Goal: Transaction & Acquisition: Purchase product/service

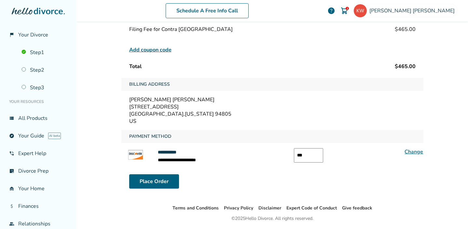
scroll to position [57, 0]
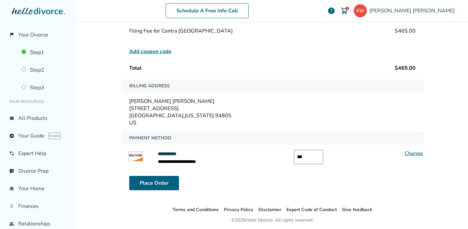
click at [310, 157] on input "***" at bounding box center [308, 157] width 29 height 14
click at [348, 10] on img at bounding box center [344, 11] width 8 height 8
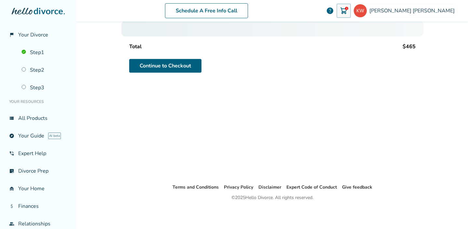
scroll to position [32, 0]
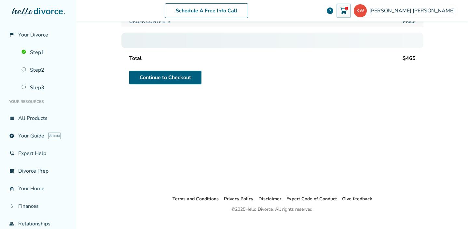
click at [348, 10] on img at bounding box center [344, 11] width 8 height 8
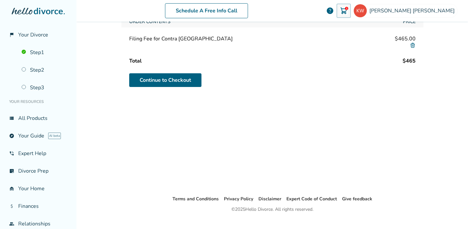
scroll to position [0, 0]
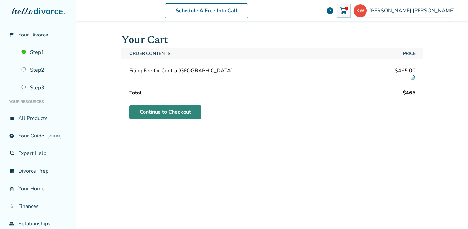
click at [181, 111] on link "Continue to Checkout" at bounding box center [165, 112] width 72 height 14
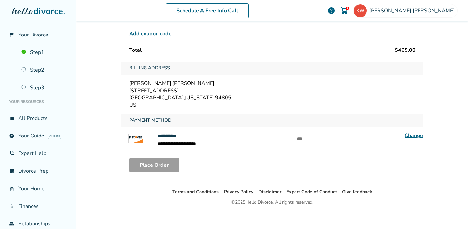
scroll to position [78, 0]
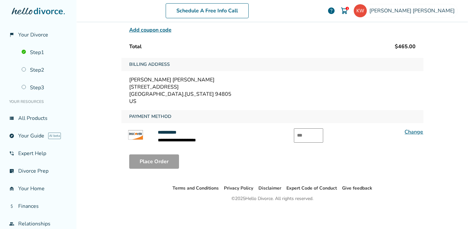
drag, startPoint x: 299, startPoint y: 141, endPoint x: 299, endPoint y: 137, distance: 3.9
click at [299, 139] on input "text" at bounding box center [308, 135] width 29 height 14
type input "***"
click at [166, 160] on button "Place Order" at bounding box center [154, 161] width 50 height 14
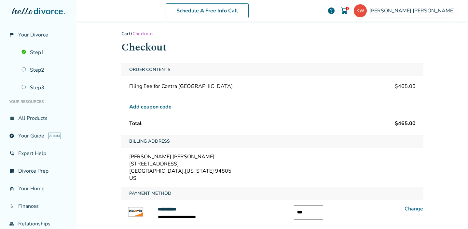
scroll to position [0, 0]
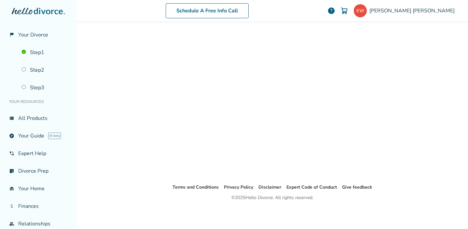
scroll to position [32, 0]
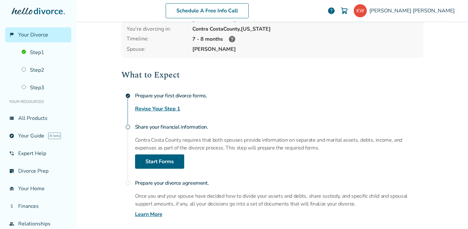
scroll to position [53, 0]
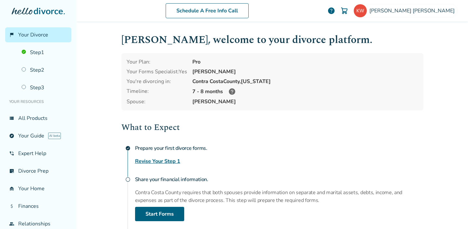
click at [348, 10] on img at bounding box center [344, 11] width 8 height 8
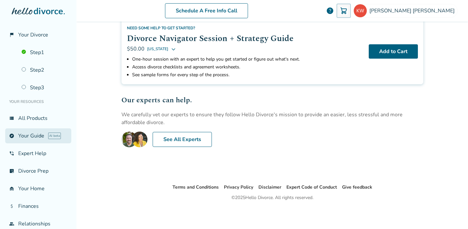
scroll to position [43, 0]
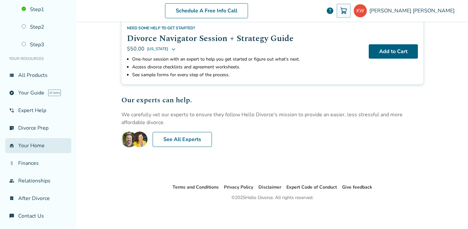
click at [37, 144] on link "garage_home Your Home" at bounding box center [38, 145] width 66 height 15
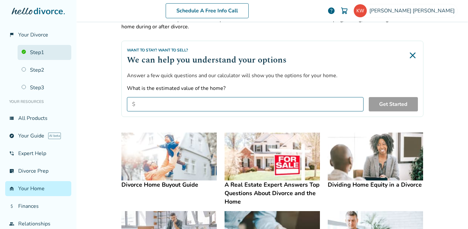
click at [43, 53] on link "Step 1" at bounding box center [45, 52] width 54 height 15
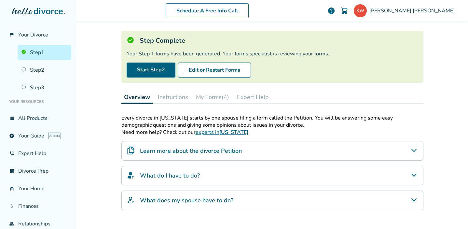
click at [169, 93] on button "Instructions" at bounding box center [172, 96] width 35 height 13
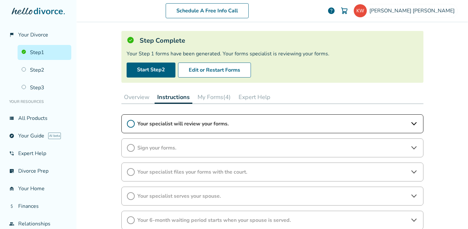
click at [163, 120] on span "Your specialist will review your forms." at bounding box center [272, 123] width 270 height 7
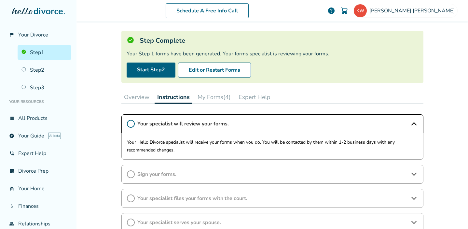
click at [208, 92] on button "My Forms (4)" at bounding box center [214, 96] width 38 height 13
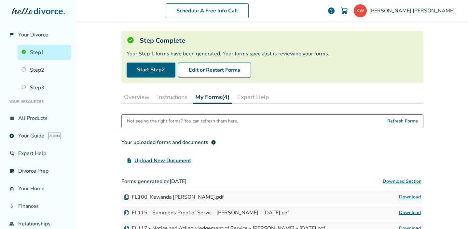
click at [180, 97] on button "Instructions" at bounding box center [172, 96] width 35 height 13
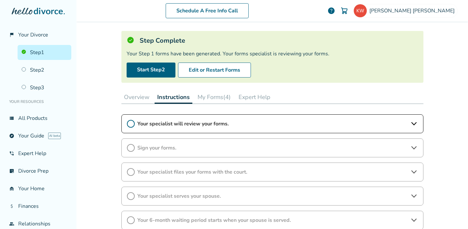
click at [213, 121] on span "Your specialist will review your forms." at bounding box center [272, 123] width 270 height 7
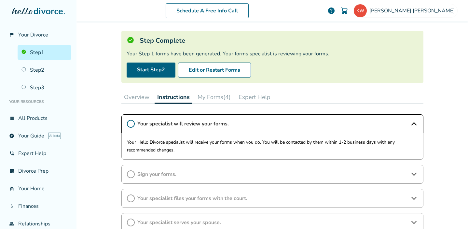
click at [222, 96] on button "My Forms (4)" at bounding box center [214, 96] width 38 height 13
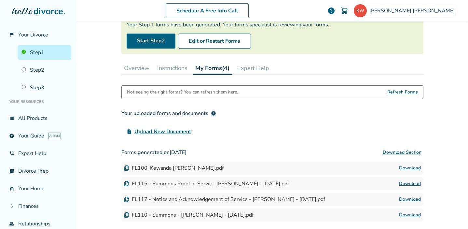
scroll to position [65, 0]
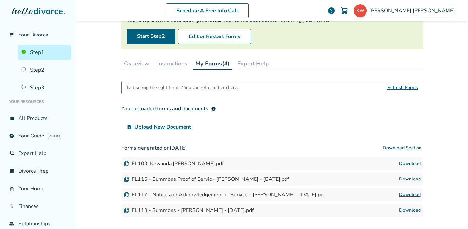
click at [255, 65] on button "Expert Help" at bounding box center [253, 63] width 37 height 13
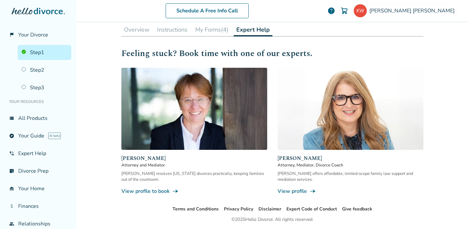
scroll to position [120, 0]
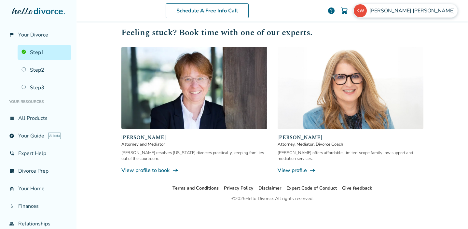
click at [416, 11] on span "Kewanda Williams" at bounding box center [413, 10] width 88 height 7
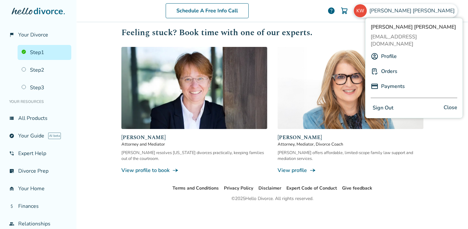
click at [386, 103] on button "Sign Out" at bounding box center [383, 107] width 25 height 9
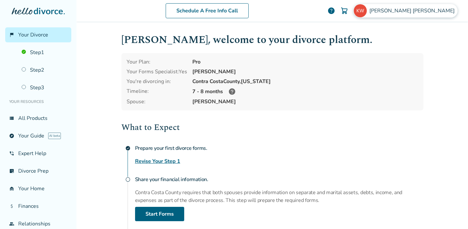
click at [435, 7] on span "[PERSON_NAME]" at bounding box center [413, 10] width 88 height 7
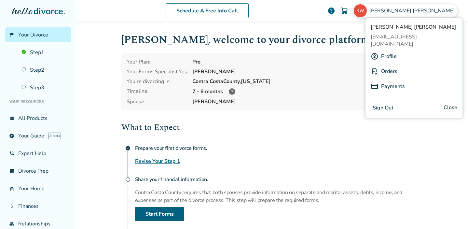
click at [396, 80] on link "Payments" at bounding box center [393, 86] width 24 height 12
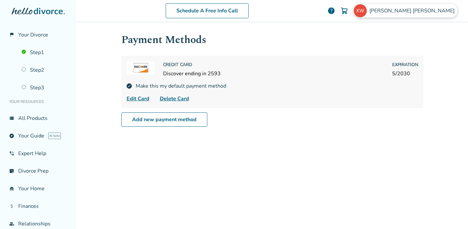
click at [418, 9] on span "[PERSON_NAME]" at bounding box center [413, 10] width 88 height 7
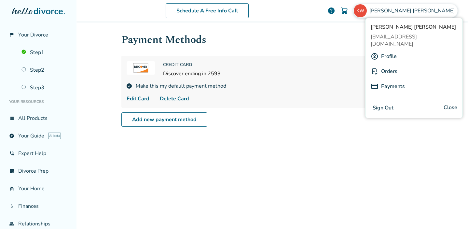
click at [387, 103] on button "Sign Out" at bounding box center [383, 107] width 25 height 9
